Goal: Information Seeking & Learning: Learn about a topic

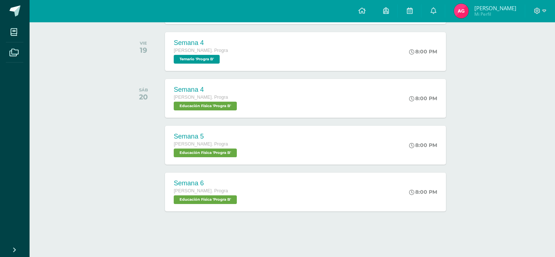
scroll to position [133, 0]
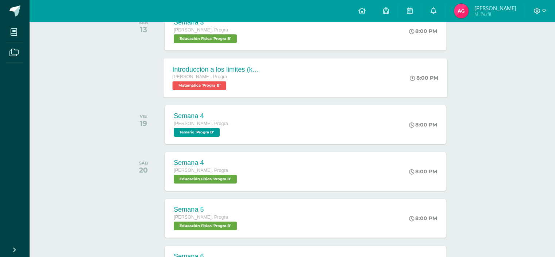
click at [294, 87] on div "Introducción a los limites ([PERSON_NAME]) [PERSON_NAME]. Progra Matemática 'Pr…" at bounding box center [306, 77] width 284 height 39
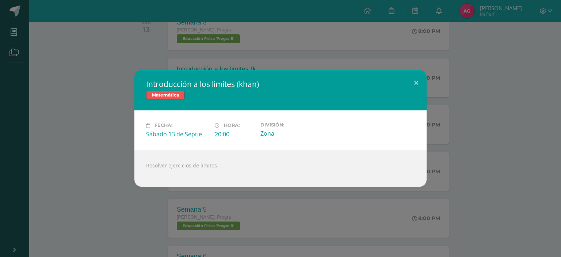
click at [390, 24] on div "Introducción a los limites ([PERSON_NAME]) Matemática Fecha: [DATE] Hora: 20:00…" at bounding box center [280, 128] width 561 height 257
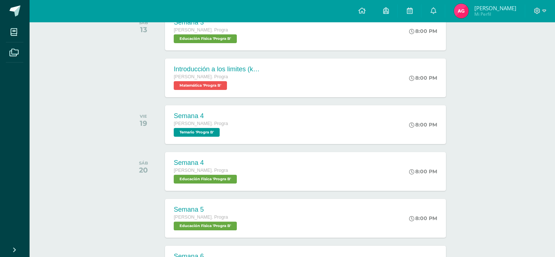
scroll to position [0, 0]
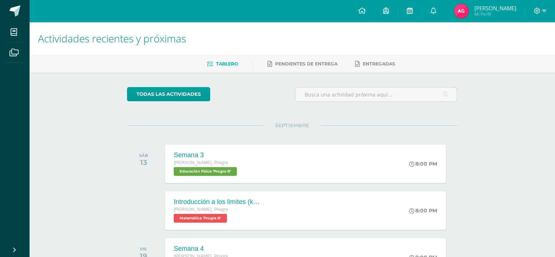
click at [421, 8] on link at bounding box center [409, 11] width 23 height 22
click at [383, 12] on link at bounding box center [385, 11] width 23 height 22
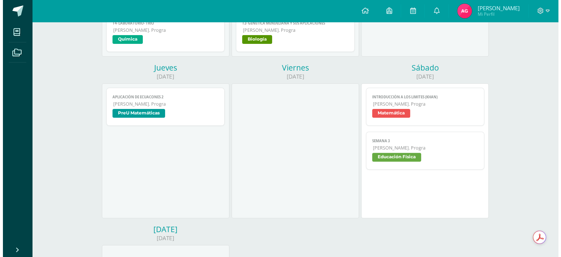
scroll to position [73, 0]
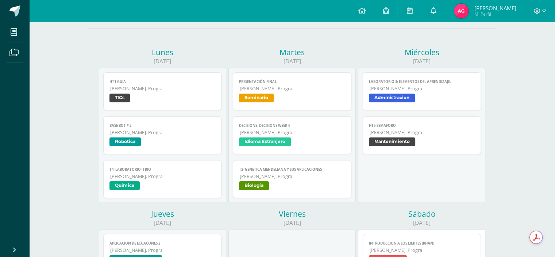
click at [199, 240] on link "Aplicación de ecuacones 2 Quinto Bach. Progra PreU Matemáticas" at bounding box center [162, 253] width 119 height 38
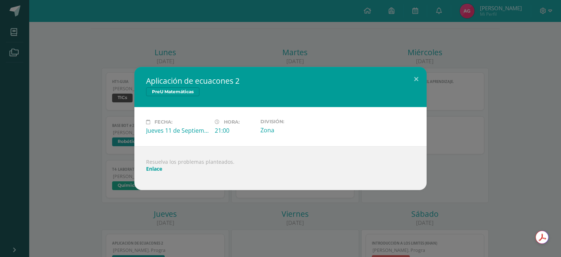
click at [157, 169] on link "Enlace" at bounding box center [154, 168] width 16 height 7
click at [424, 78] on button at bounding box center [416, 79] width 21 height 25
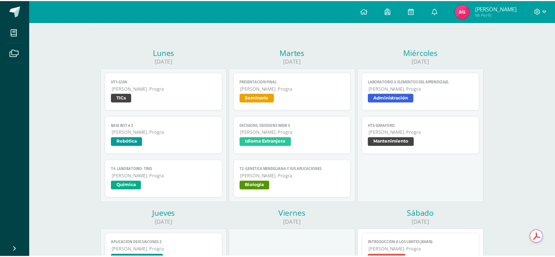
scroll to position [89, 0]
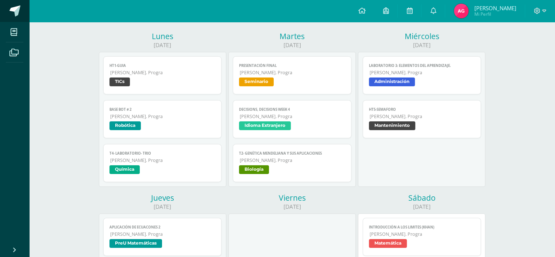
click at [7, 8] on link at bounding box center [14, 11] width 29 height 22
